Goal: Register for event/course

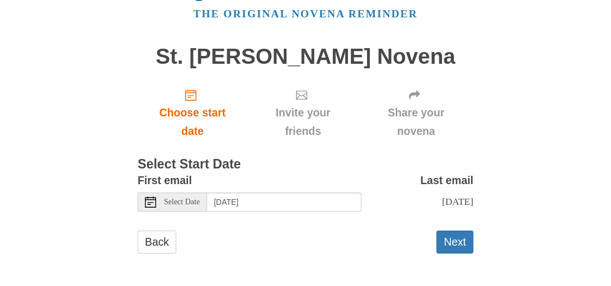
scroll to position [126, 0]
click at [297, 193] on input "Thursday, October 2nd" at bounding box center [284, 202] width 154 height 19
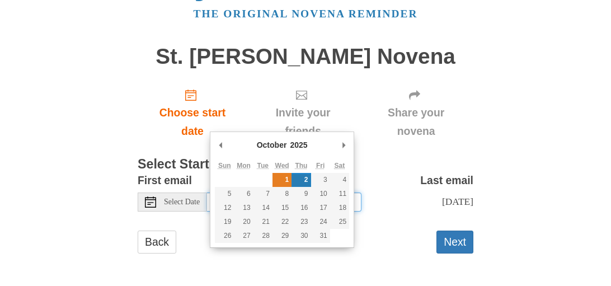
type input "Wednesday, October 1st"
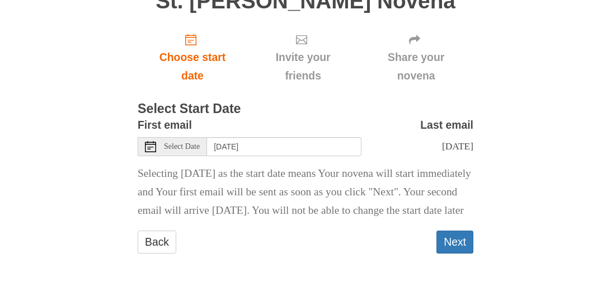
scroll to position [228, 0]
click at [453, 240] on button "Next" at bounding box center [455, 242] width 37 height 23
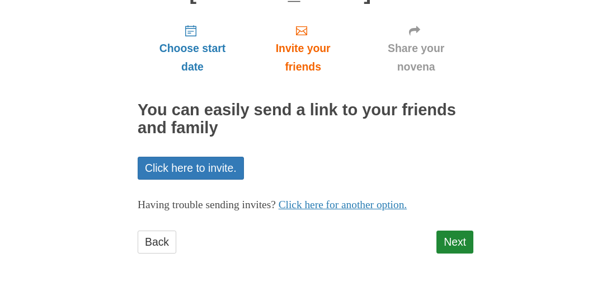
scroll to position [228, 0]
click at [445, 231] on link "Next" at bounding box center [455, 242] width 37 height 23
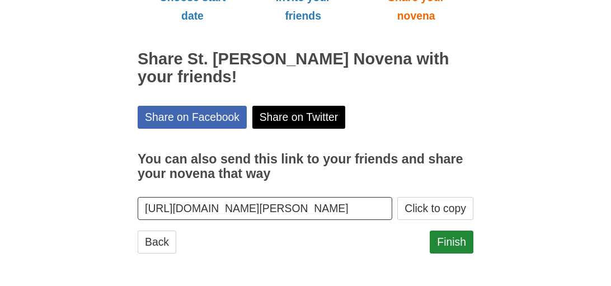
scroll to position [266, 0]
click at [438, 233] on link "Finish" at bounding box center [452, 242] width 44 height 23
